Goal: Transaction & Acquisition: Book appointment/travel/reservation

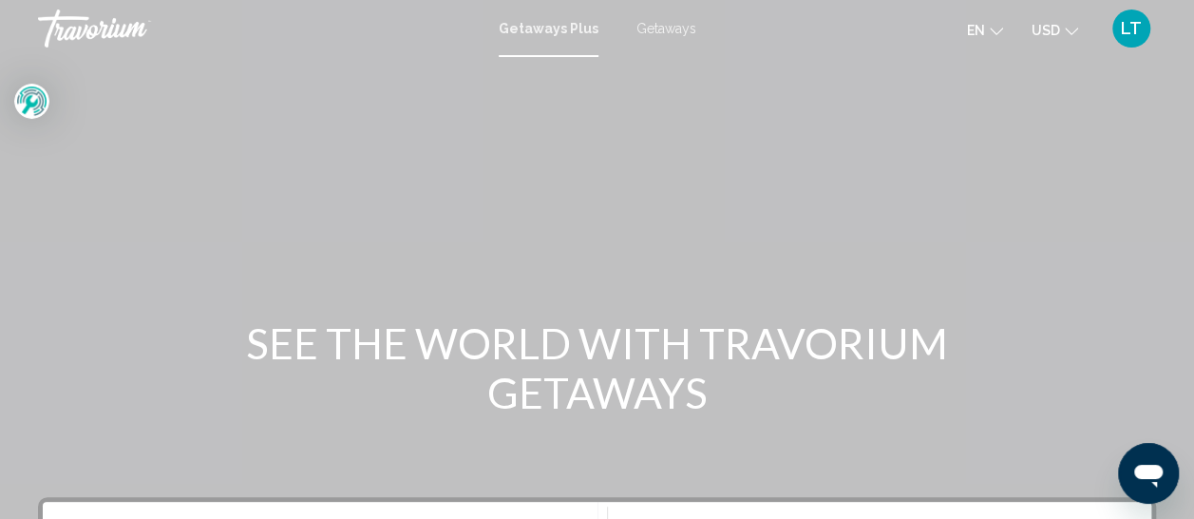
click at [659, 25] on span "Getaways" at bounding box center [667, 28] width 60 height 15
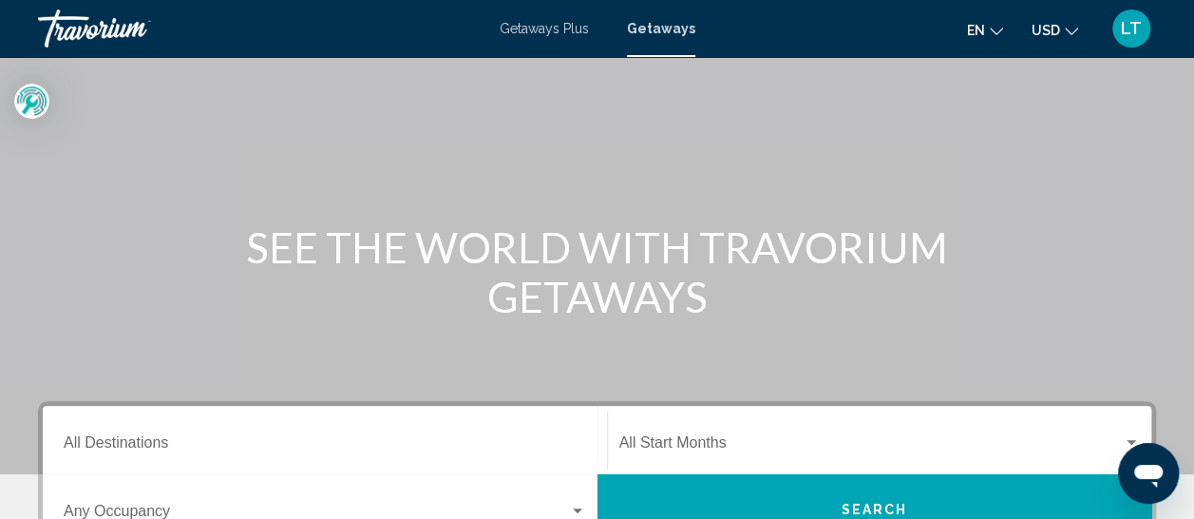
scroll to position [190, 0]
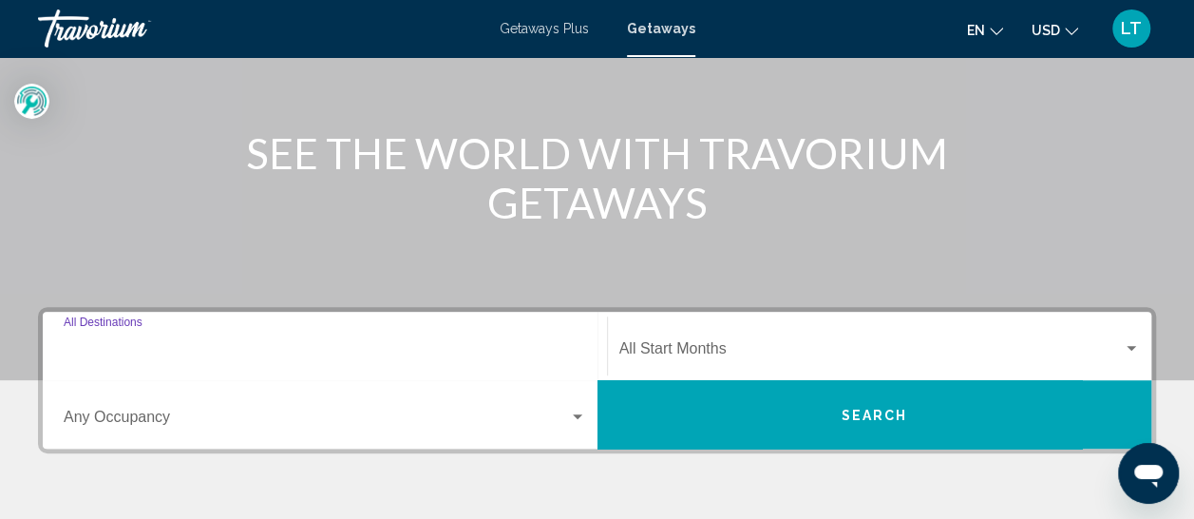
click at [115, 359] on input "Destination All Destinations" at bounding box center [325, 352] width 523 height 17
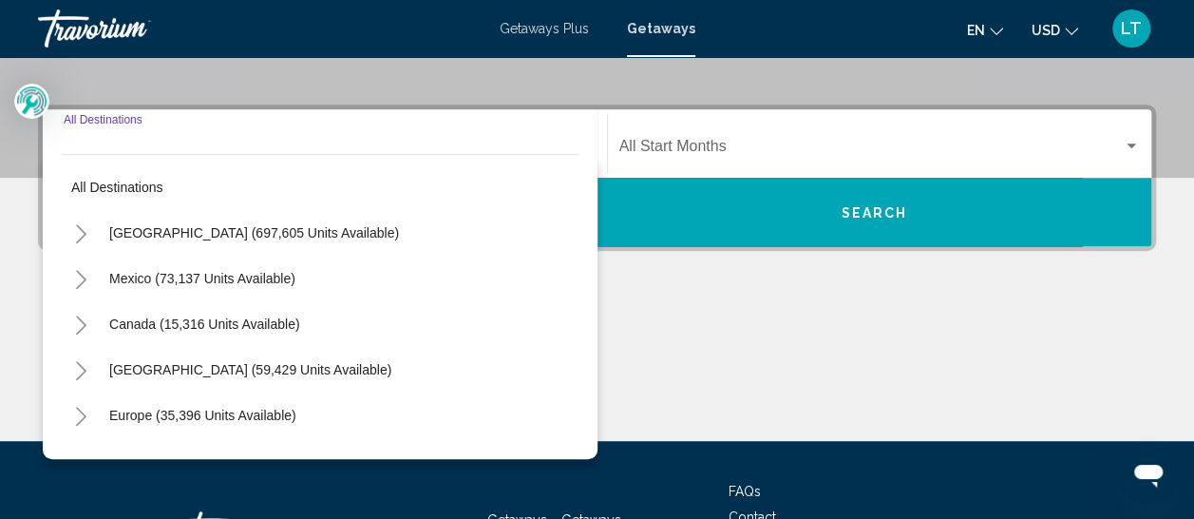
scroll to position [435, 0]
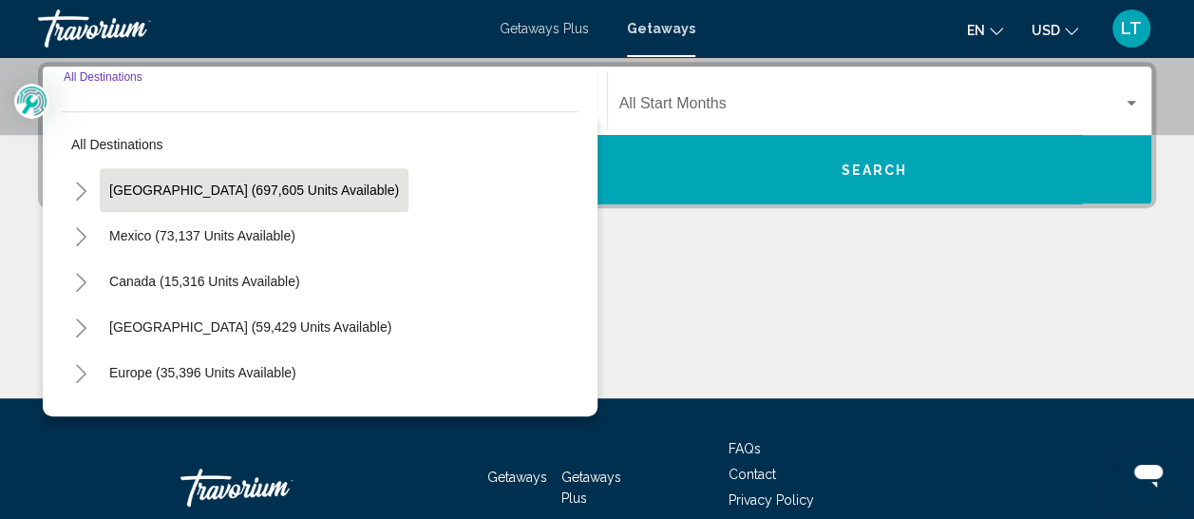
click at [162, 193] on span "[GEOGRAPHIC_DATA] (697,605 units available)" at bounding box center [254, 189] width 290 height 15
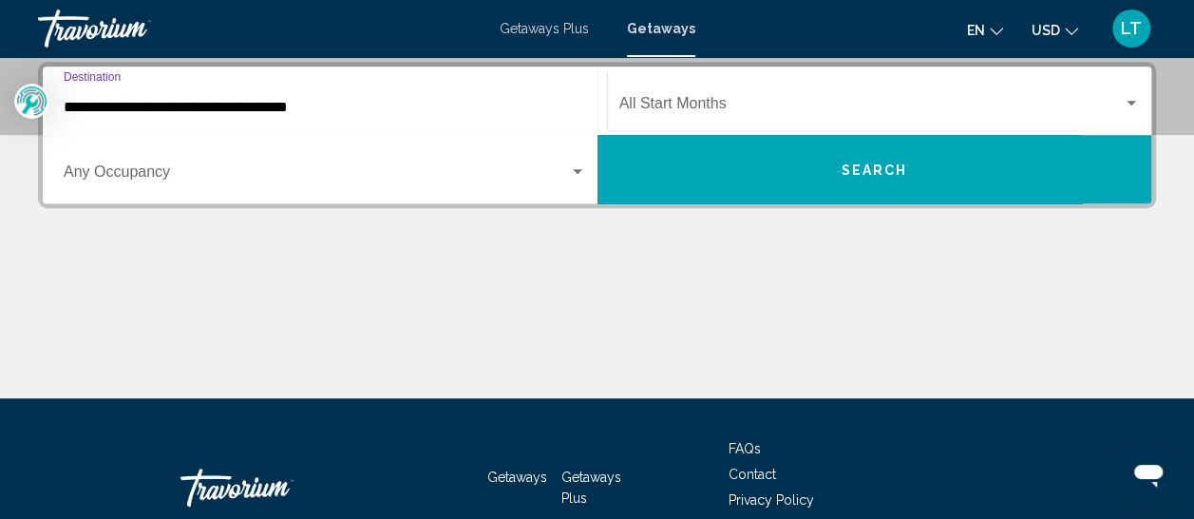
click at [257, 110] on input "**********" at bounding box center [325, 107] width 523 height 17
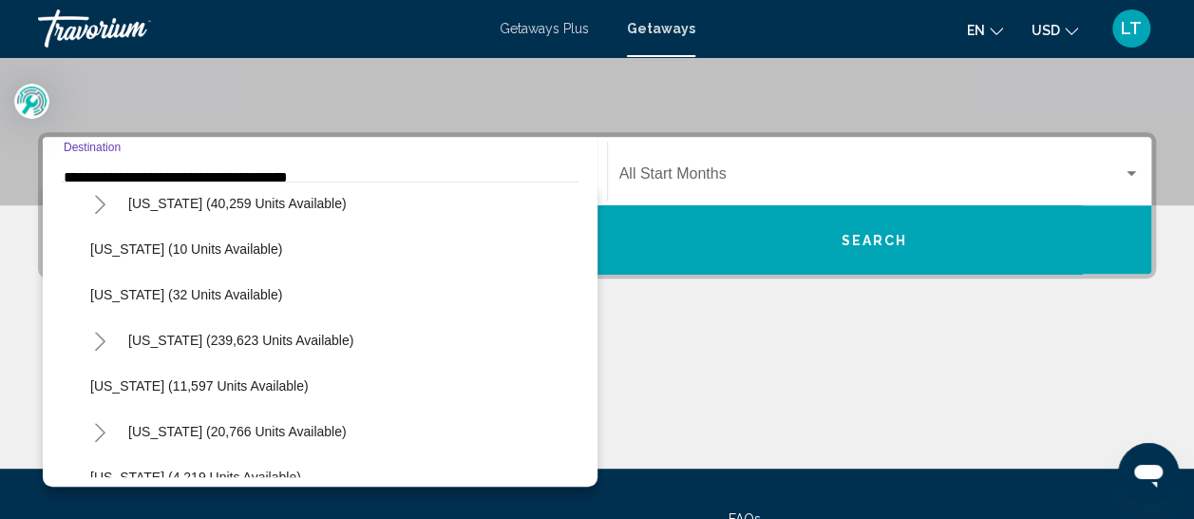
scroll to position [380, 0]
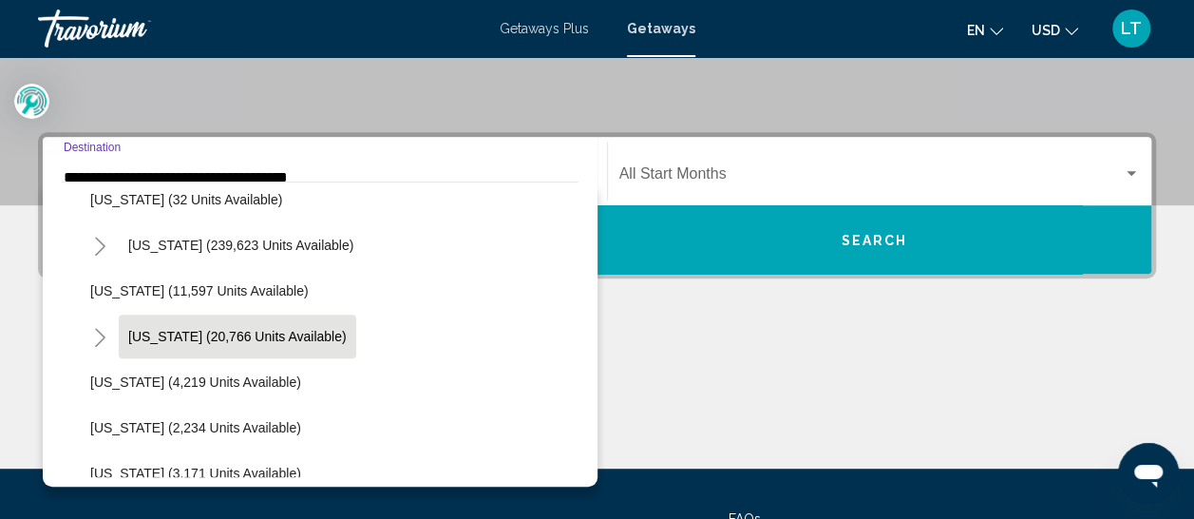
click at [237, 330] on span "[US_STATE] (20,766 units available)" at bounding box center [237, 336] width 219 height 15
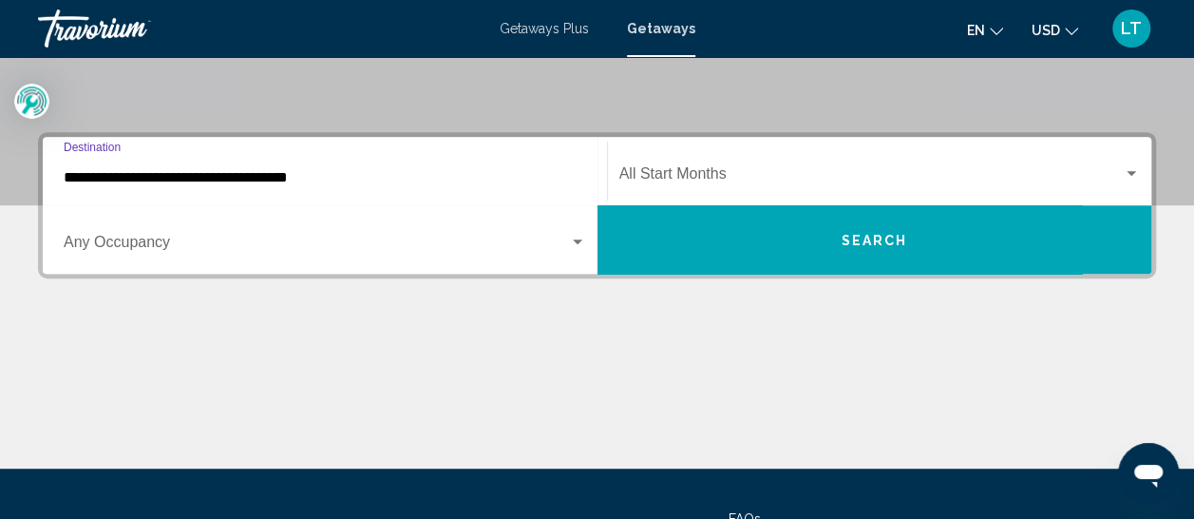
type input "**********"
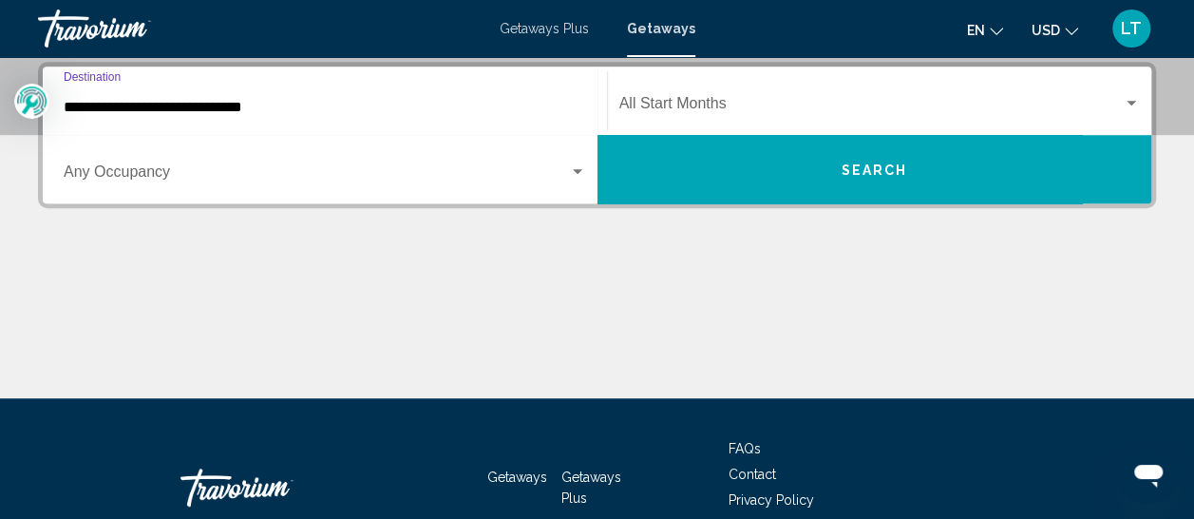
click at [839, 171] on button "Search" at bounding box center [875, 169] width 555 height 68
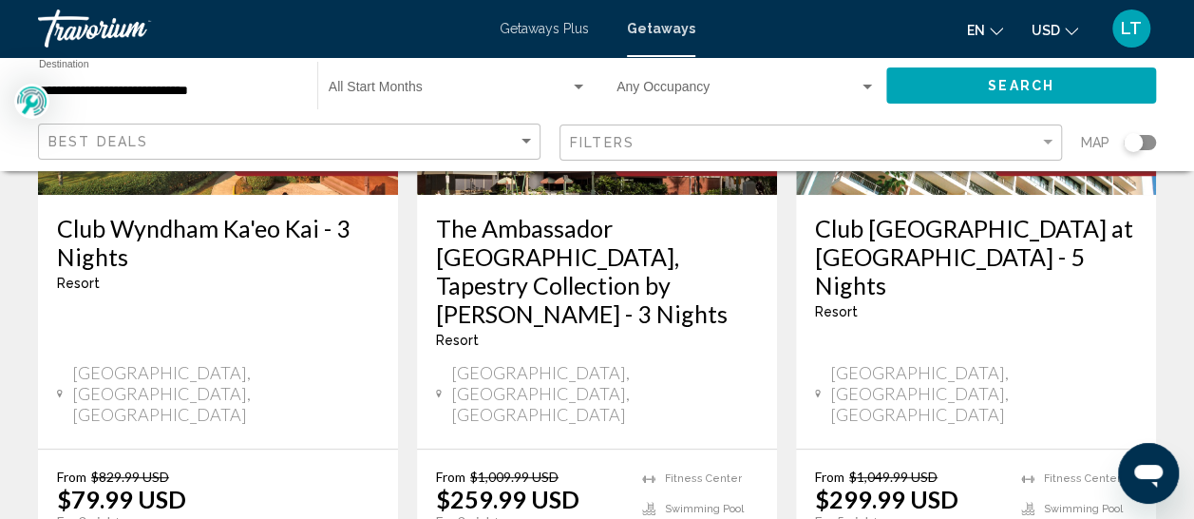
scroll to position [285, 0]
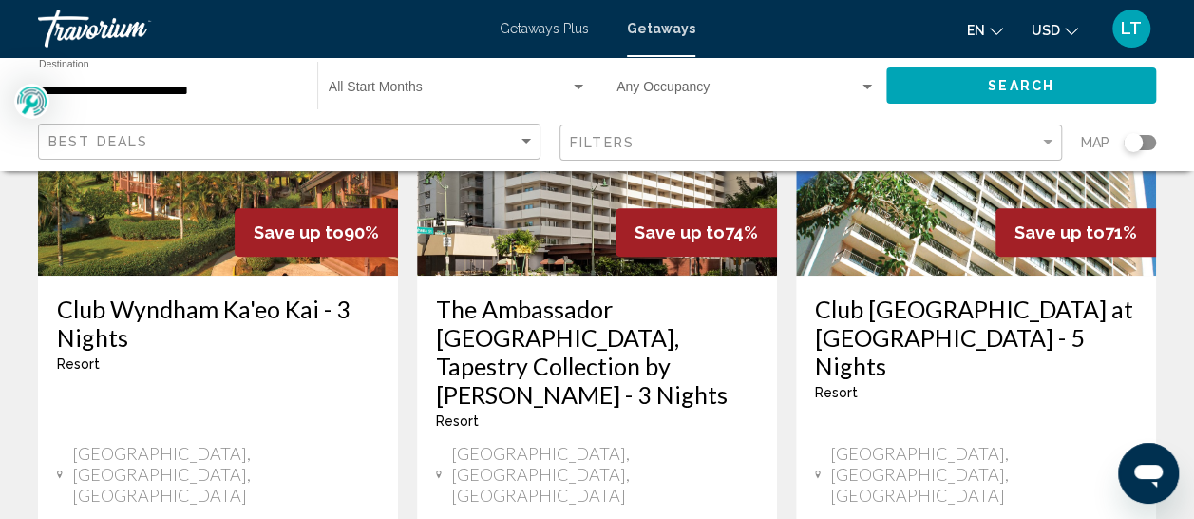
click at [973, 385] on div "Club [GEOGRAPHIC_DATA] at [GEOGRAPHIC_DATA] - This is an adults only resort" at bounding box center [976, 355] width 322 height 120
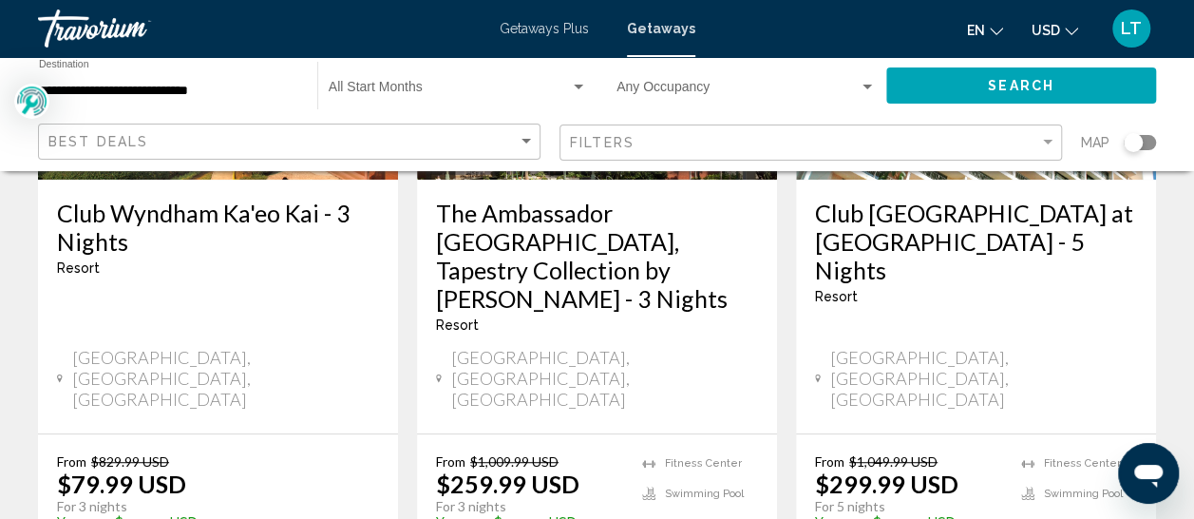
scroll to position [475, 0]
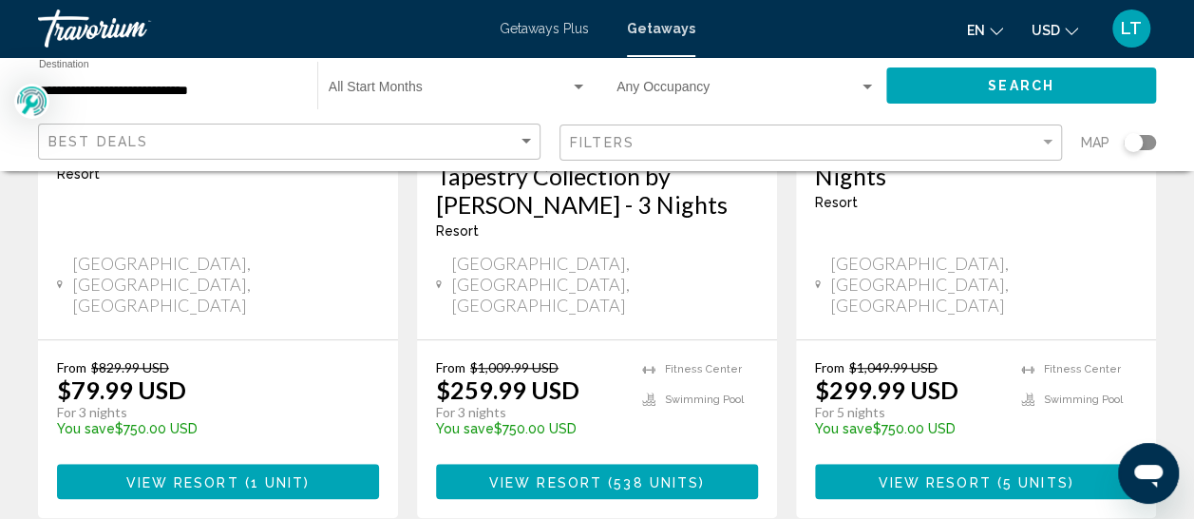
click at [924, 474] on span "View Resort" at bounding box center [934, 481] width 113 height 15
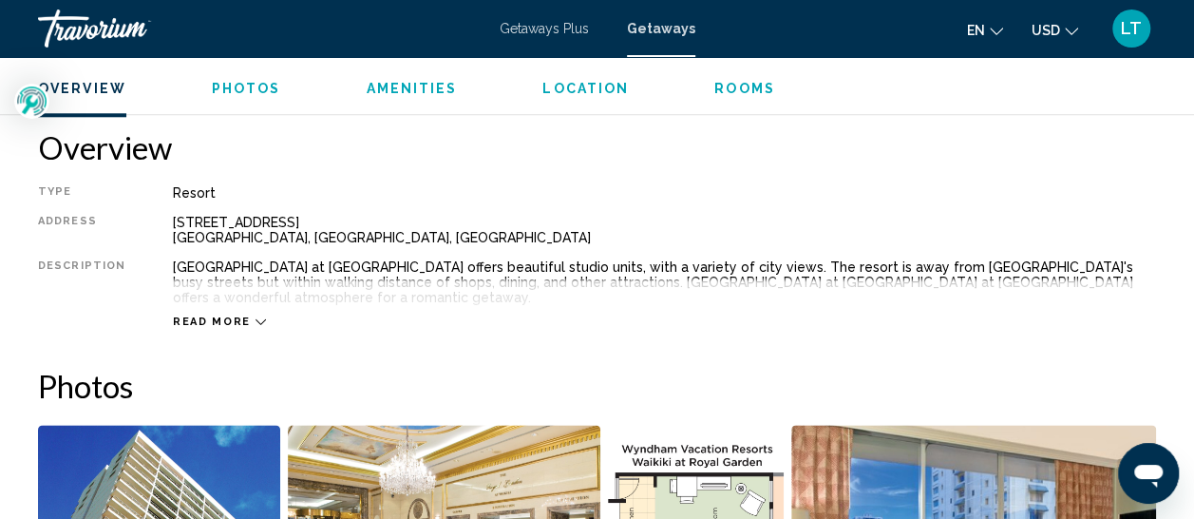
scroll to position [1009, 0]
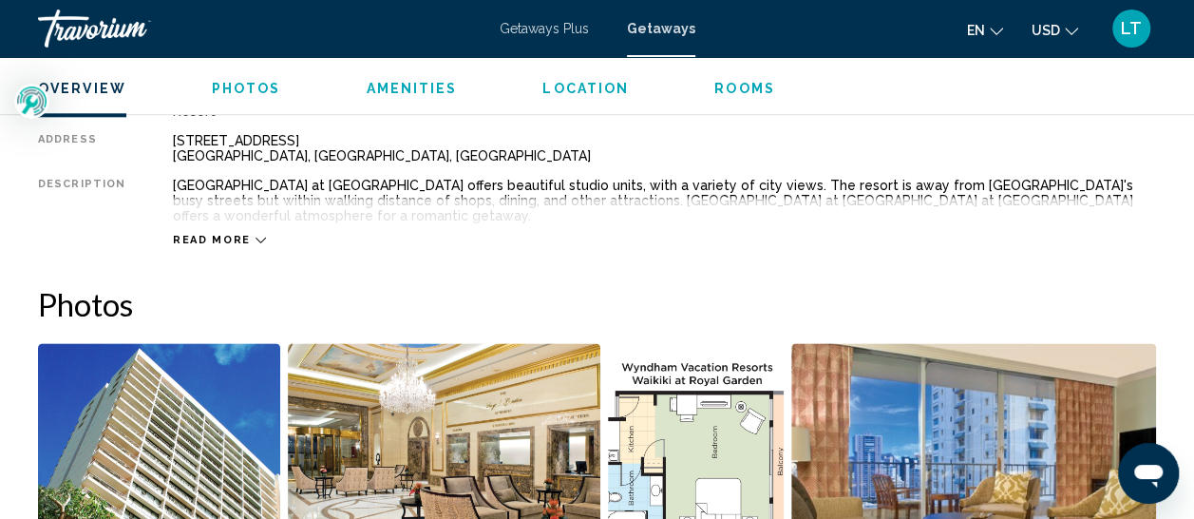
drag, startPoint x: 216, startPoint y: 217, endPoint x: 232, endPoint y: 211, distance: 17.1
click at [232, 211] on div "Read more" at bounding box center [664, 221] width 983 height 52
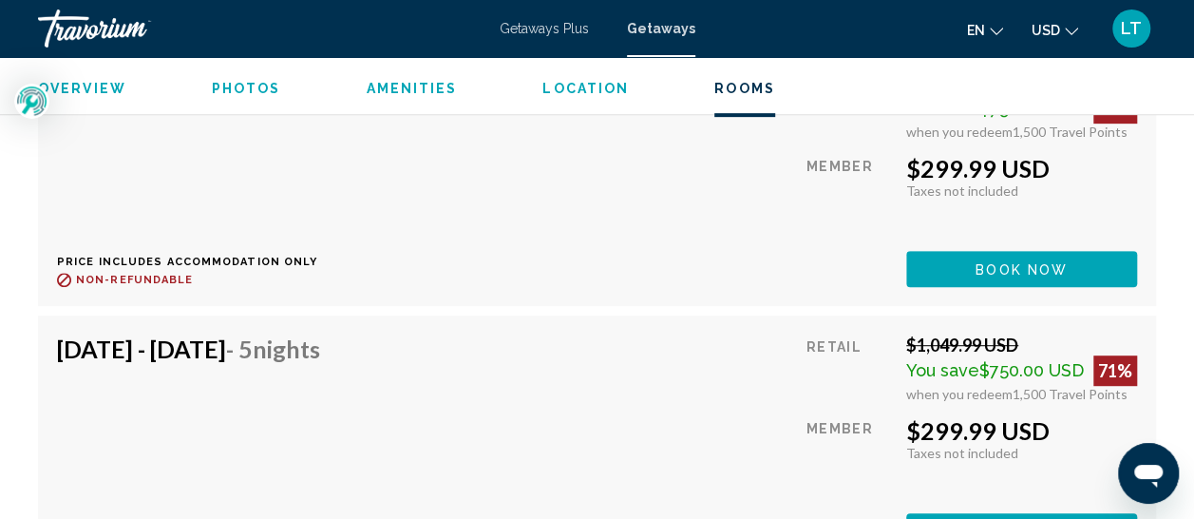
scroll to position [3859, 0]
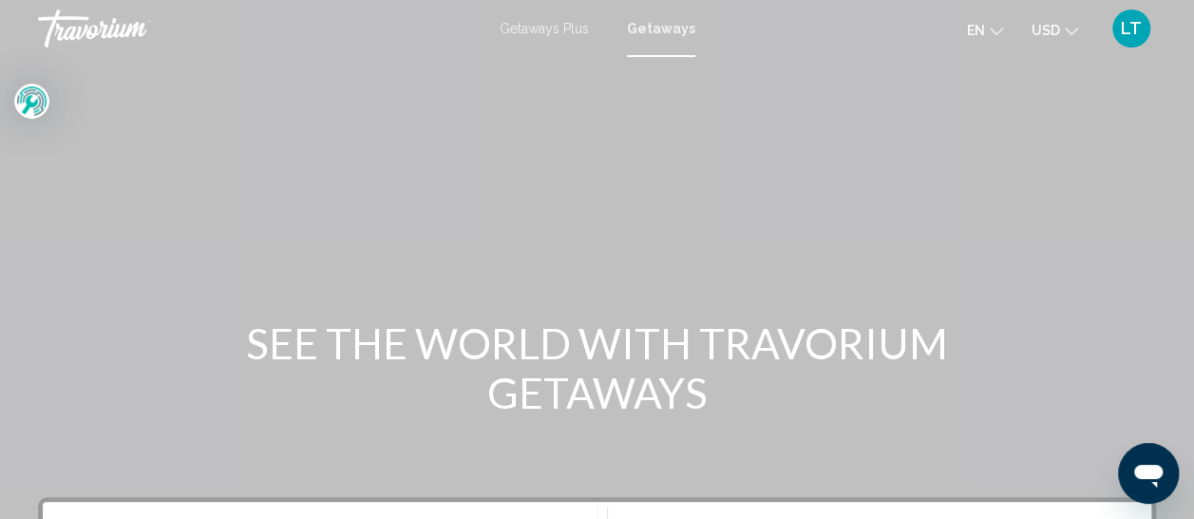
click at [647, 25] on span "Getaways" at bounding box center [661, 28] width 68 height 15
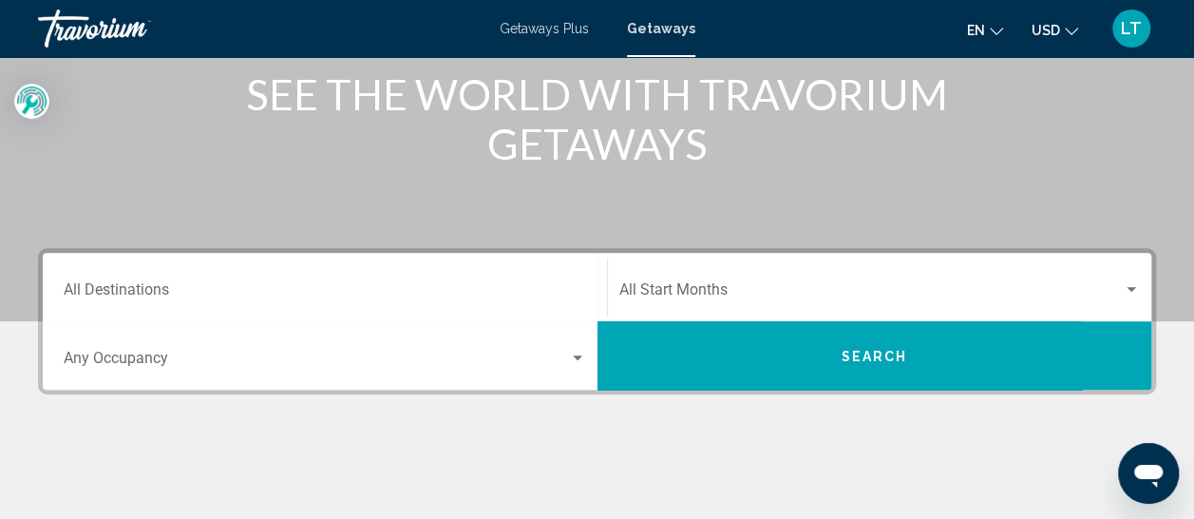
scroll to position [285, 0]
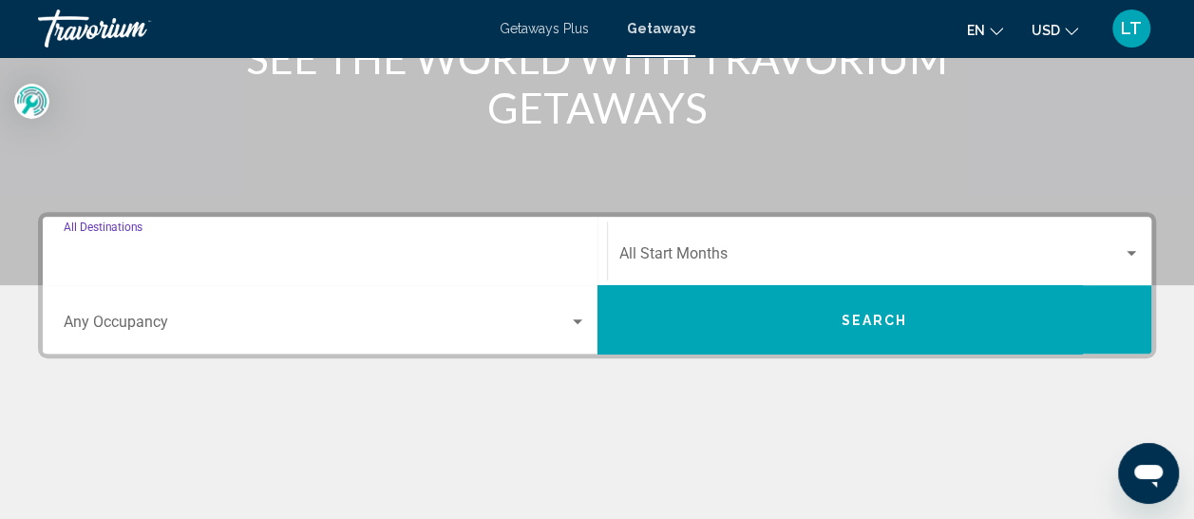
click at [133, 251] on input "Destination All Destinations" at bounding box center [325, 257] width 523 height 17
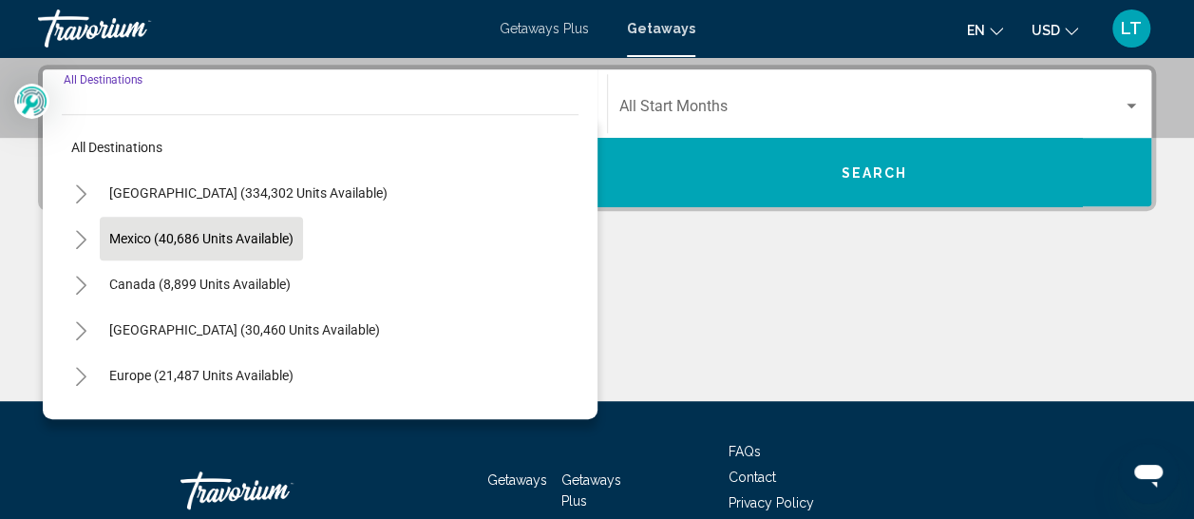
scroll to position [435, 0]
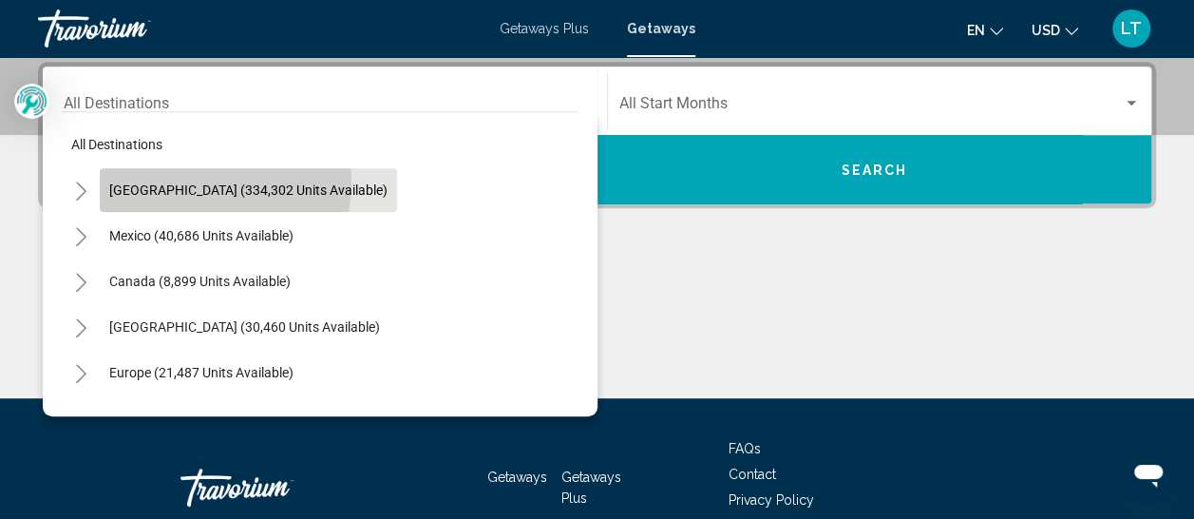
click at [202, 182] on span "[GEOGRAPHIC_DATA] (334,302 units available)" at bounding box center [248, 189] width 278 height 15
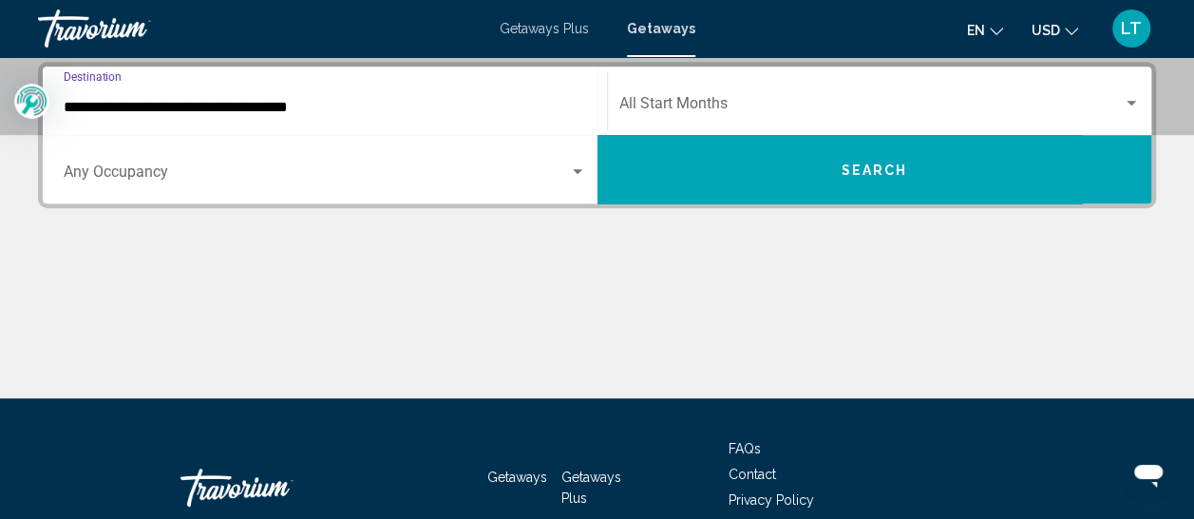
click at [226, 110] on input "**********" at bounding box center [325, 107] width 523 height 17
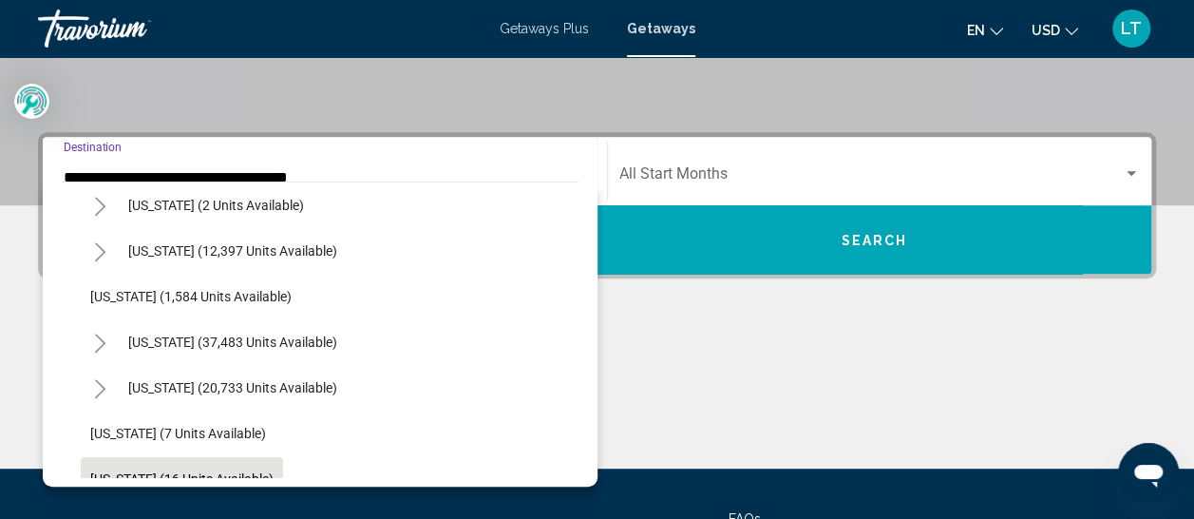
scroll to position [190, 0]
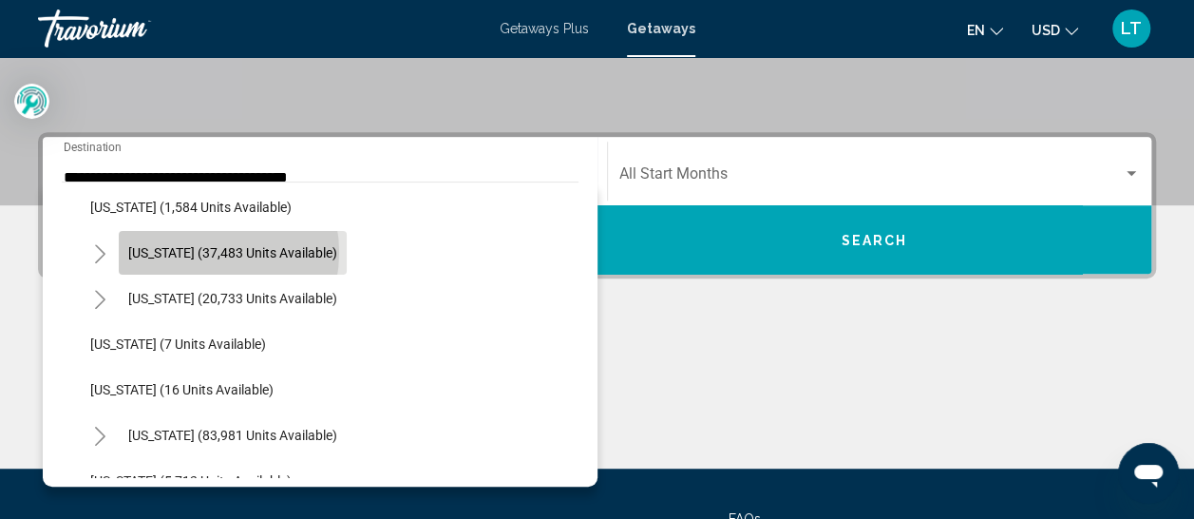
click at [192, 251] on span "[US_STATE] (37,483 units available)" at bounding box center [232, 252] width 209 height 15
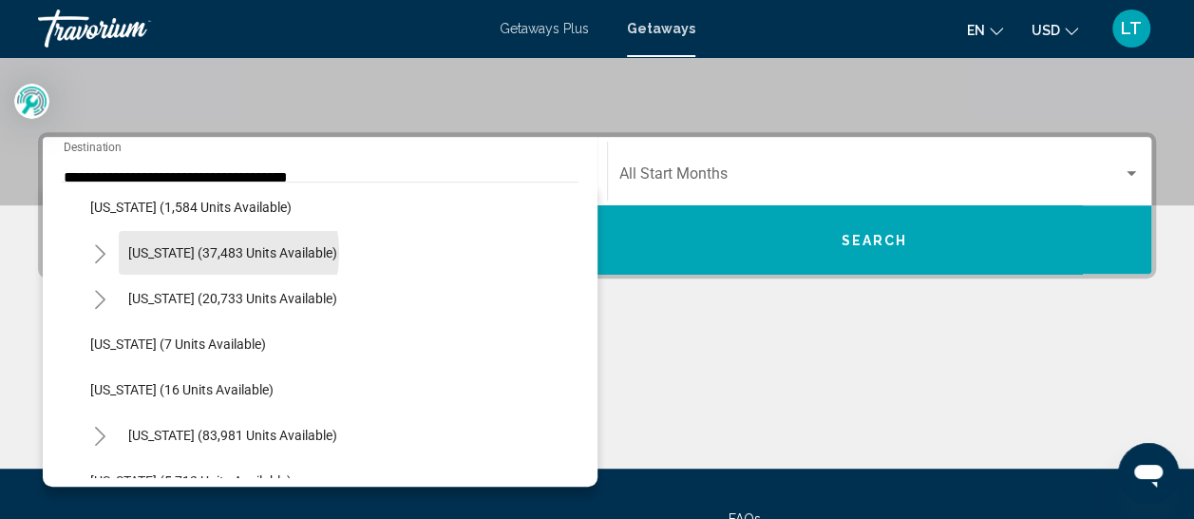
type input "**********"
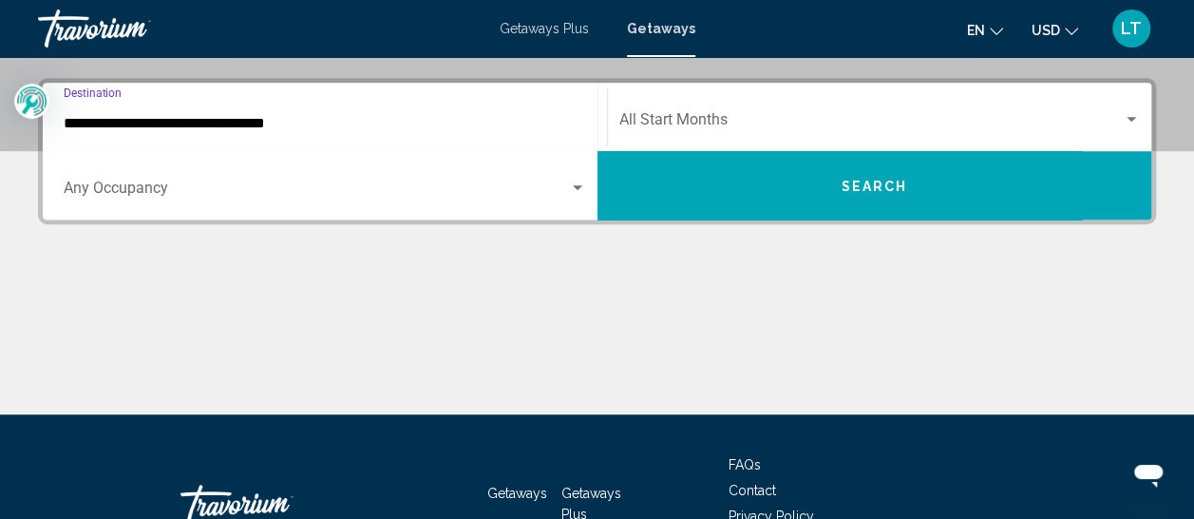
scroll to position [435, 0]
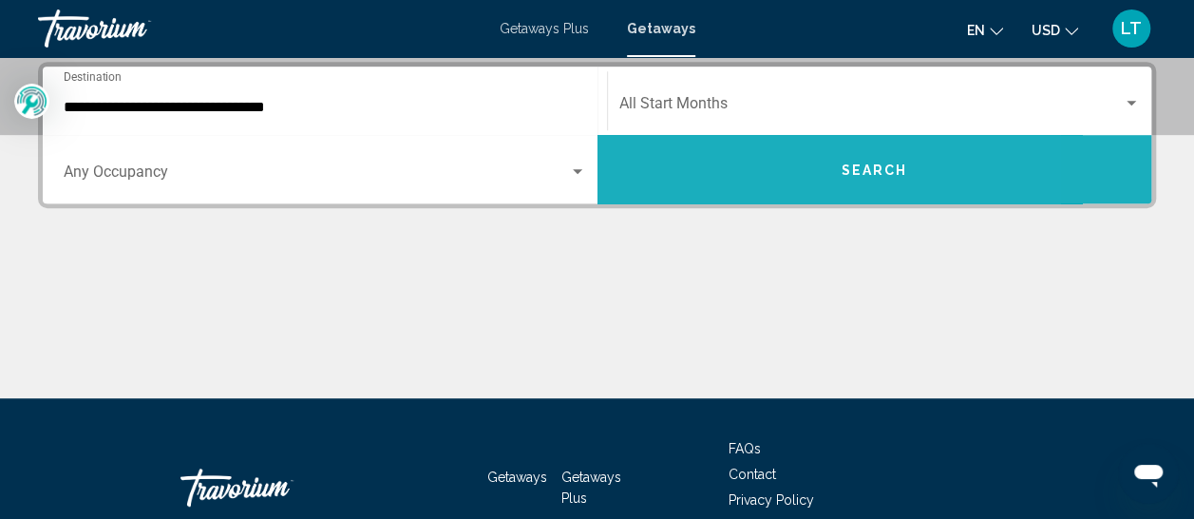
click at [866, 179] on button "Search" at bounding box center [875, 169] width 555 height 68
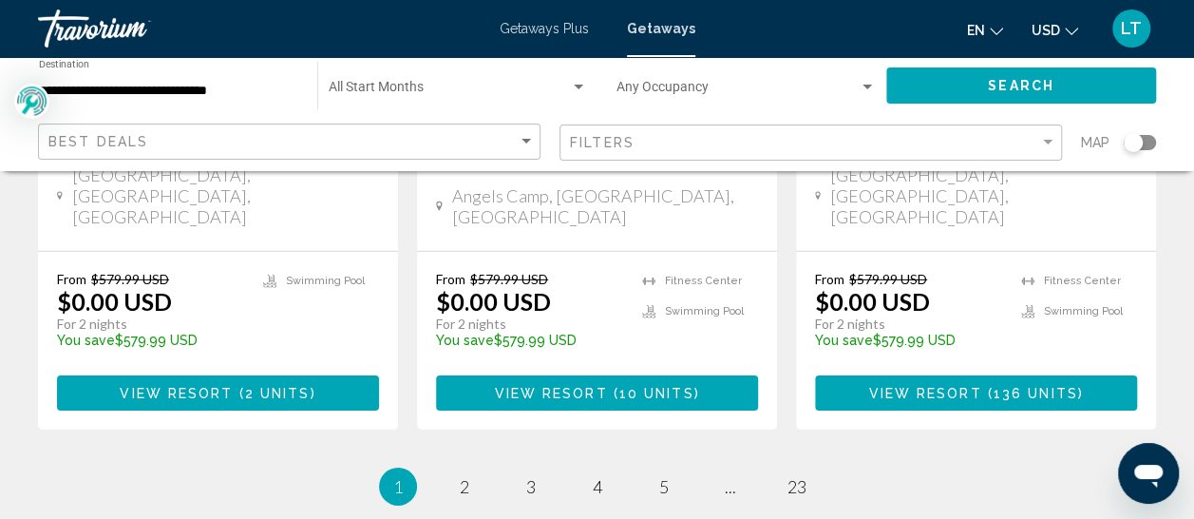
scroll to position [2777, 0]
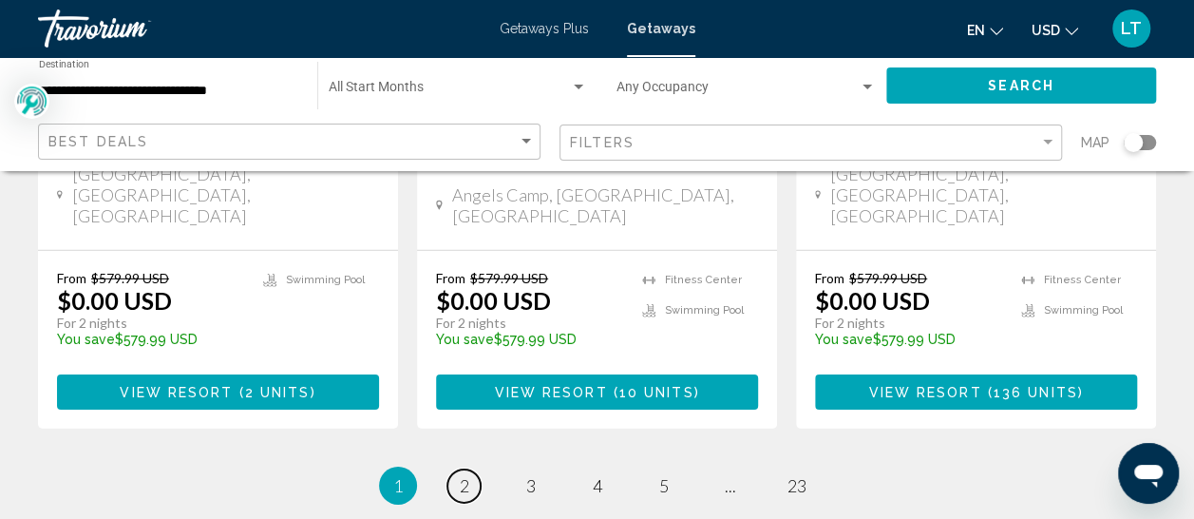
click at [450, 469] on link "page 2" at bounding box center [464, 485] width 33 height 33
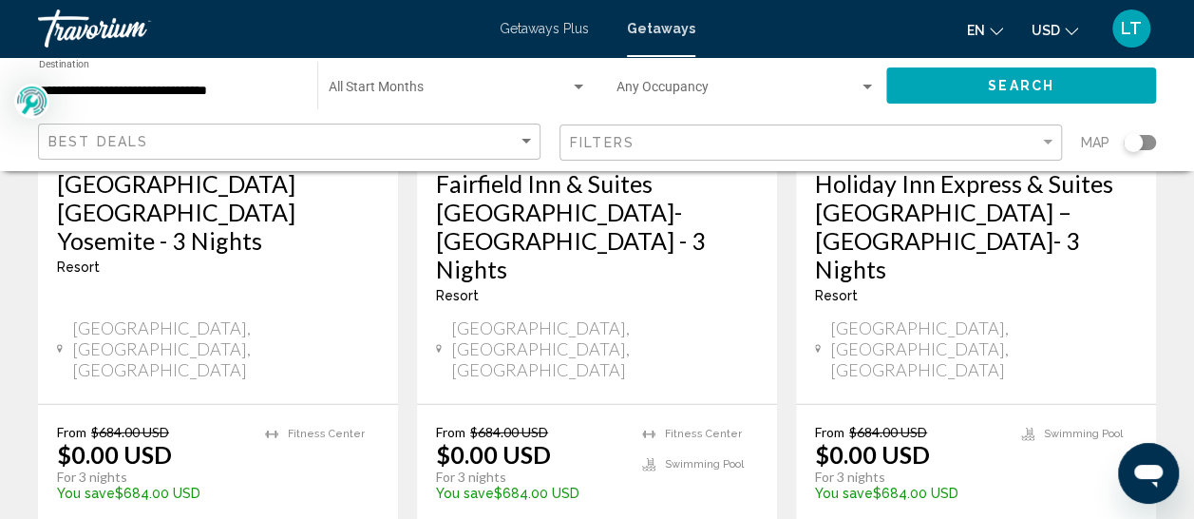
scroll to position [2660, 0]
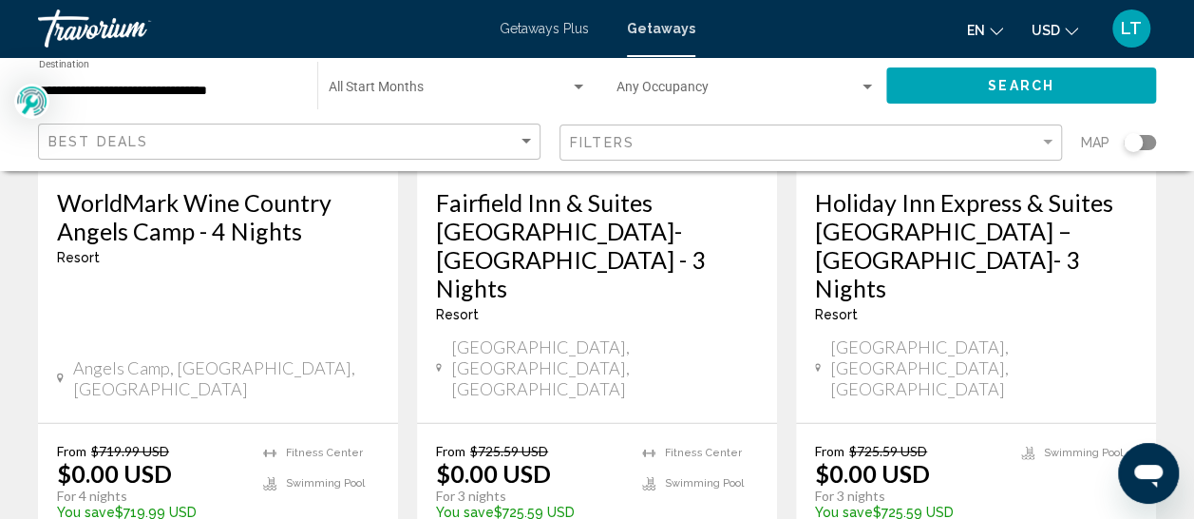
scroll to position [2660, 0]
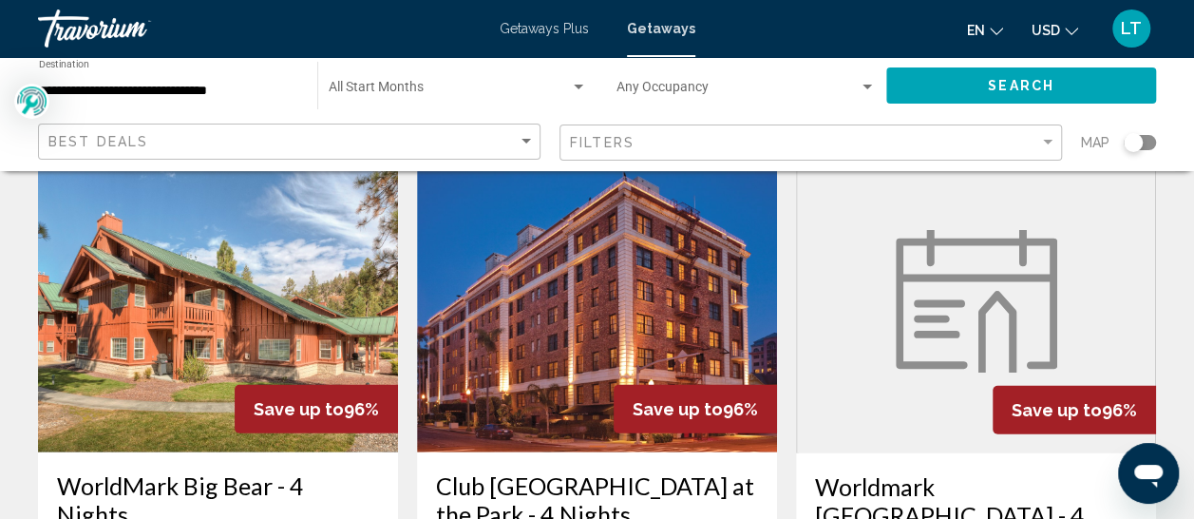
scroll to position [2280, 0]
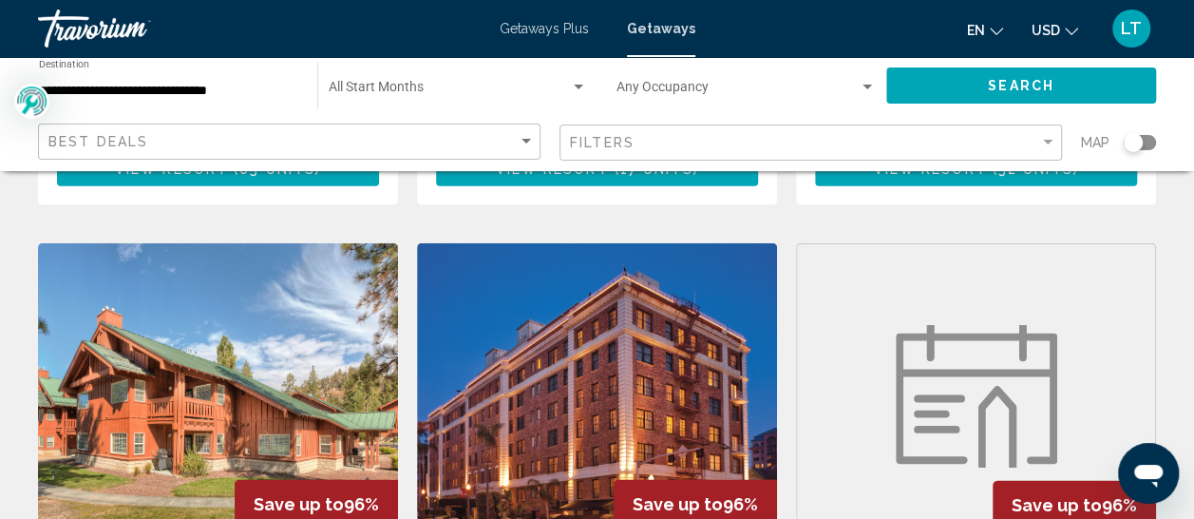
click at [574, 250] on img "Main content" at bounding box center [597, 395] width 360 height 304
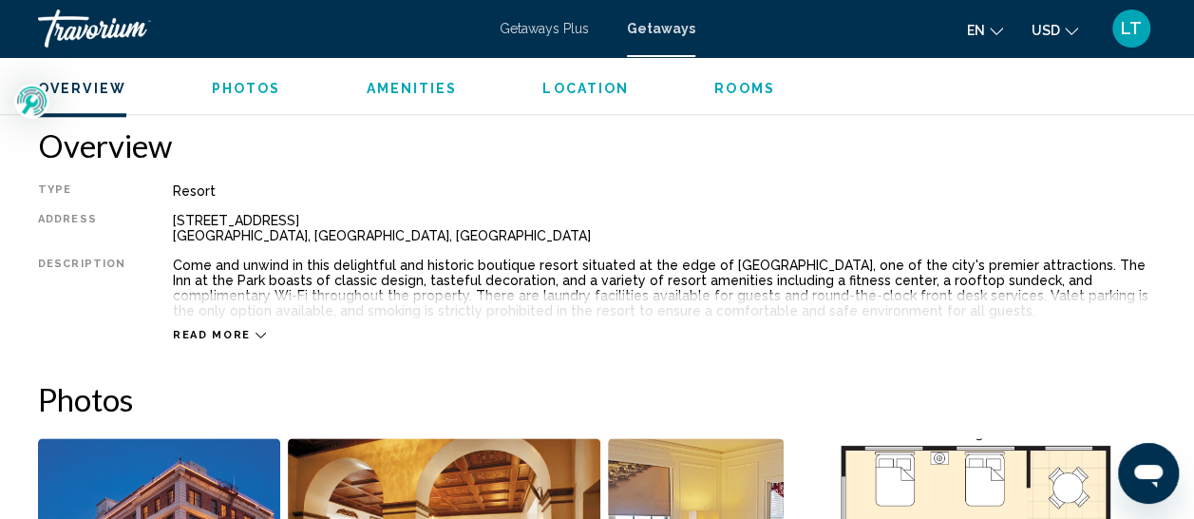
scroll to position [1009, 0]
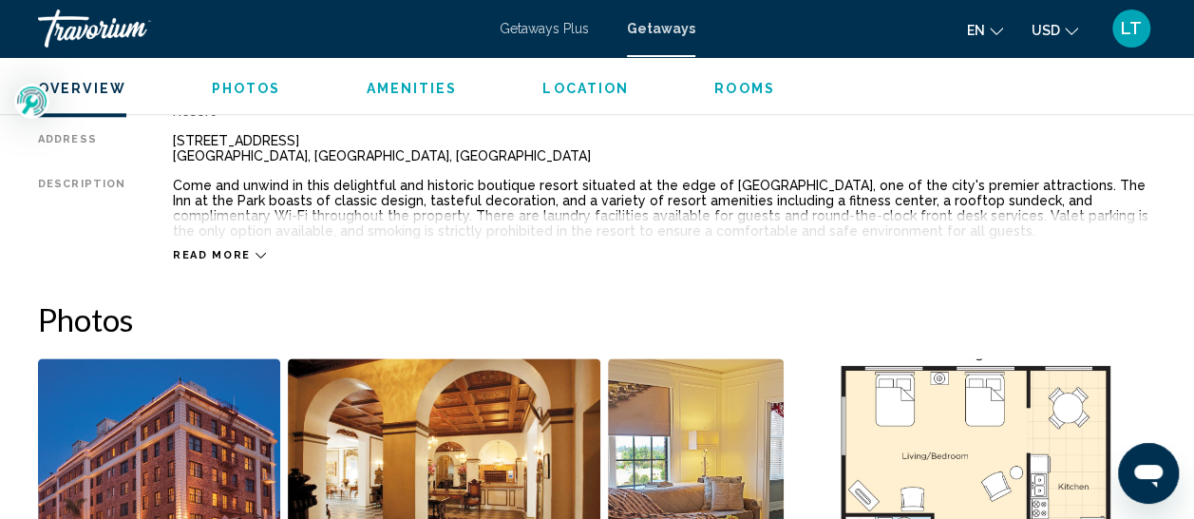
click at [256, 253] on icon "Main content" at bounding box center [261, 255] width 10 height 10
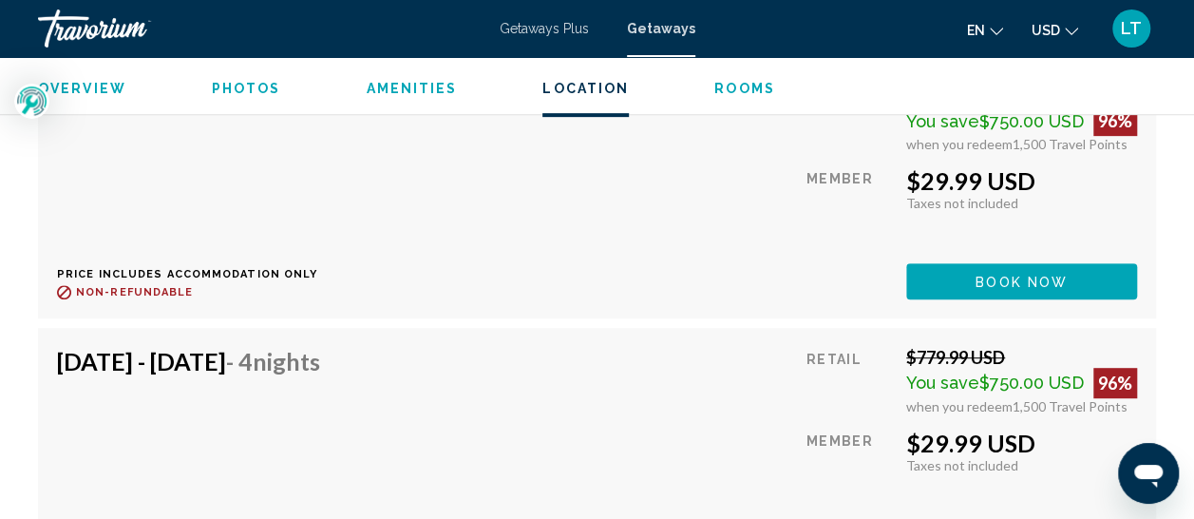
scroll to position [4049, 0]
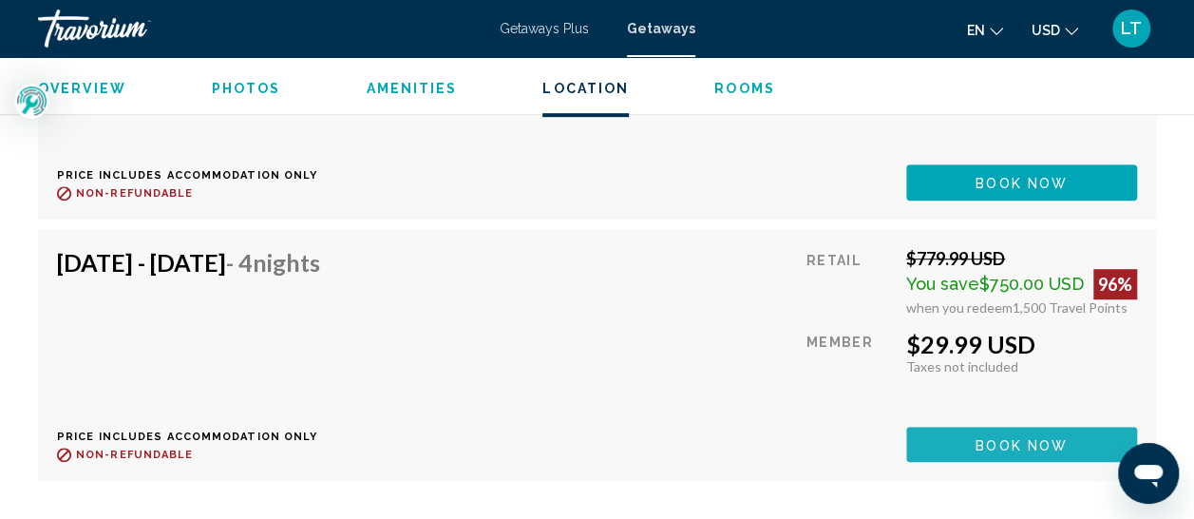
click at [1002, 427] on button "Book now" at bounding box center [1021, 444] width 231 height 35
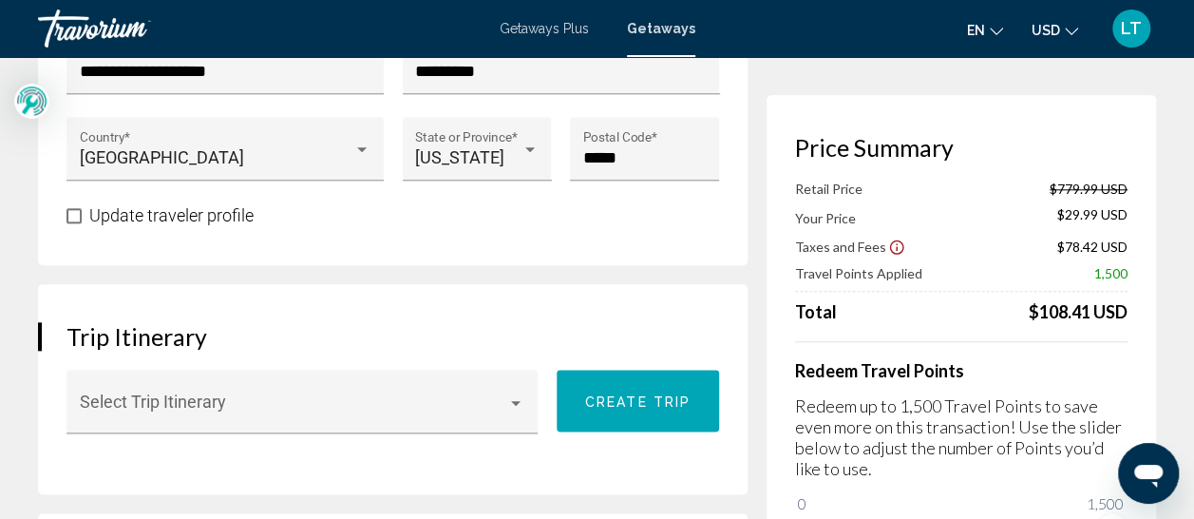
scroll to position [950, 0]
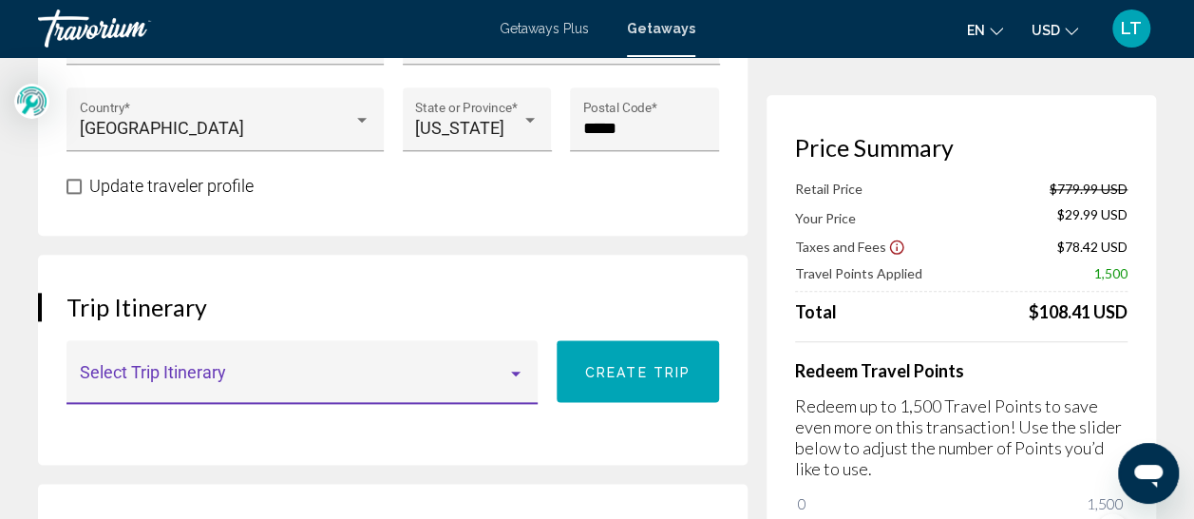
click at [519, 374] on div "Main content" at bounding box center [516, 374] width 10 height 5
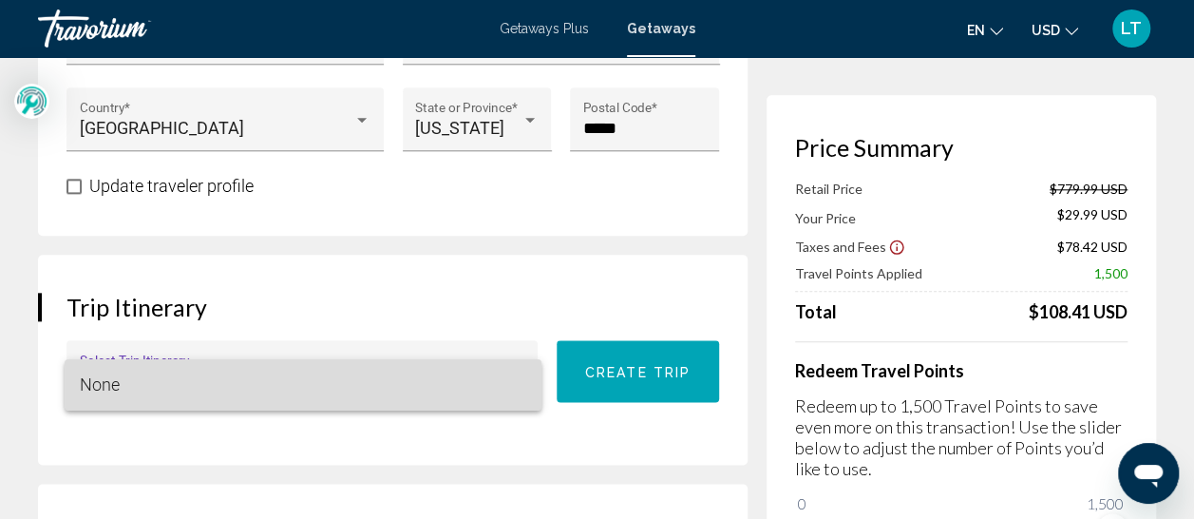
drag, startPoint x: 452, startPoint y: 374, endPoint x: 463, endPoint y: 371, distance: 11.1
click at [456, 372] on span "None" at bounding box center [303, 384] width 447 height 51
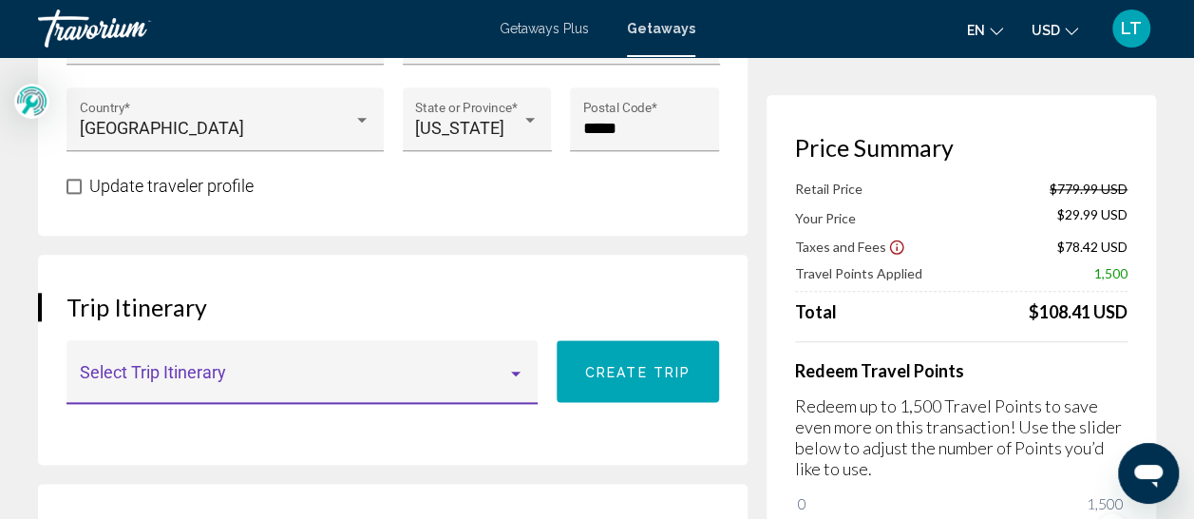
click at [622, 376] on span "Create trip" at bounding box center [637, 371] width 105 height 15
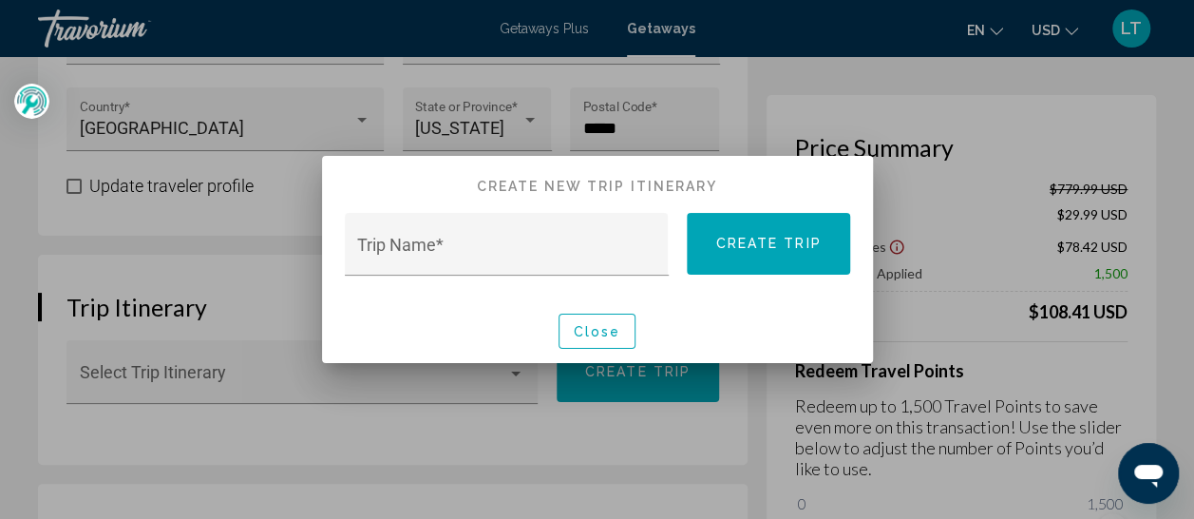
scroll to position [0, 0]
click at [606, 336] on button "Close" at bounding box center [598, 331] width 78 height 35
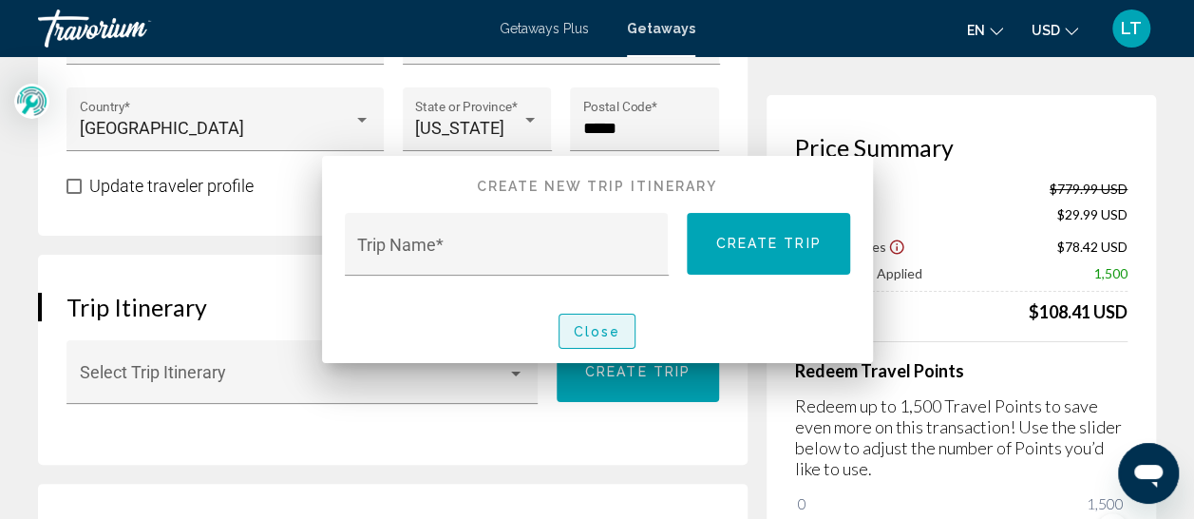
scroll to position [950, 0]
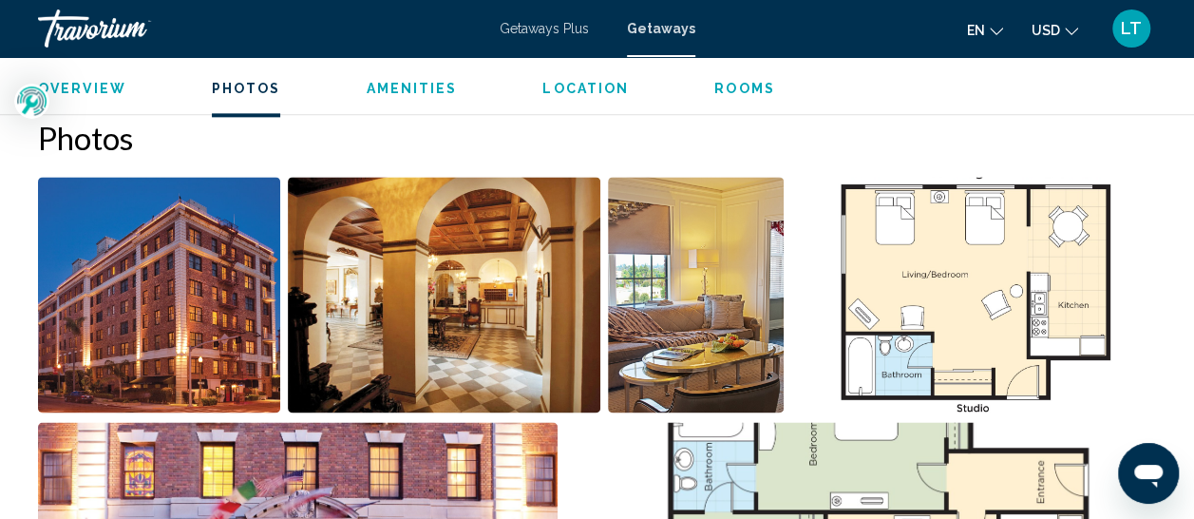
scroll to position [1199, 0]
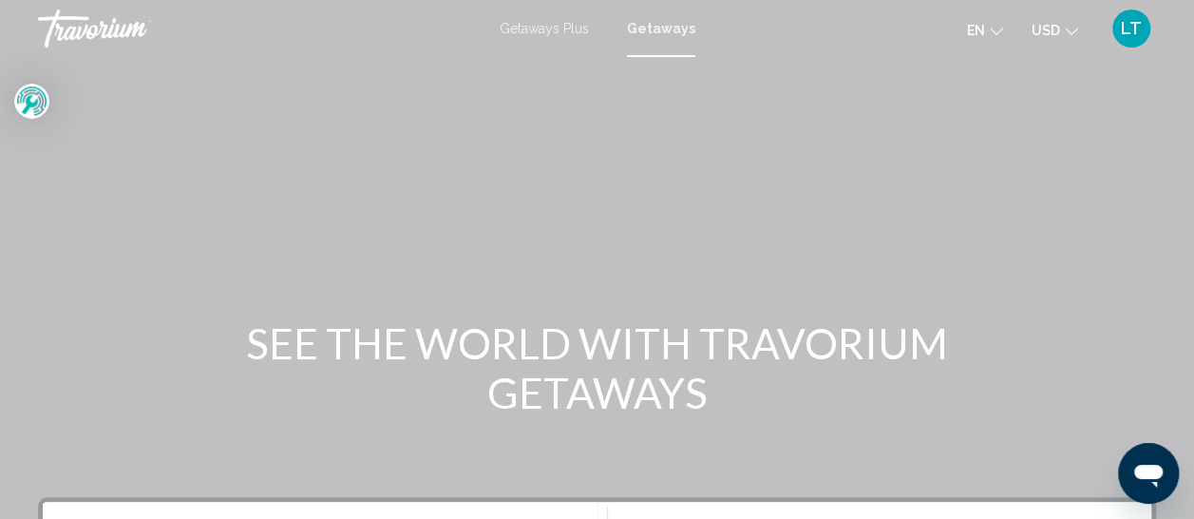
click at [657, 23] on span "Getaways" at bounding box center [661, 28] width 68 height 15
click at [657, 22] on span "Getaways" at bounding box center [661, 28] width 68 height 15
